Goal: Use online tool/utility: Utilize a website feature to perform a specific function

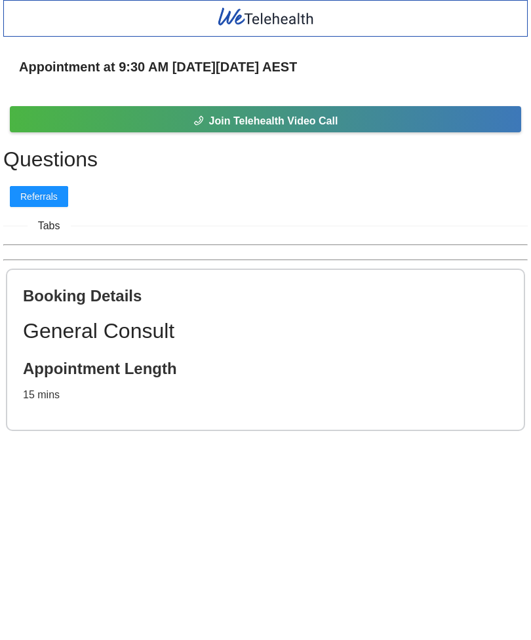
click at [48, 203] on span "Referrals" at bounding box center [38, 196] width 37 height 14
click at [49, 198] on span "Referrals" at bounding box center [38, 196] width 37 height 14
click at [252, 119] on span "Join Telehealth Video Call" at bounding box center [273, 121] width 129 height 16
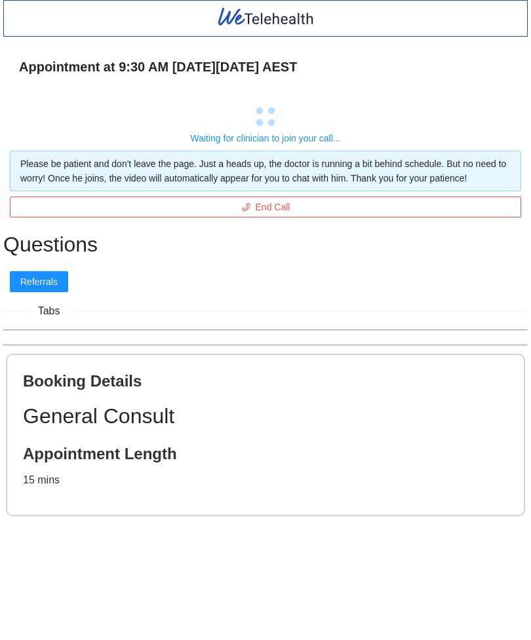
click at [60, 292] on button "Referrals" at bounding box center [39, 281] width 58 height 21
click at [282, 214] on span "End Call" at bounding box center [273, 207] width 35 height 14
